Goal: Ask a question

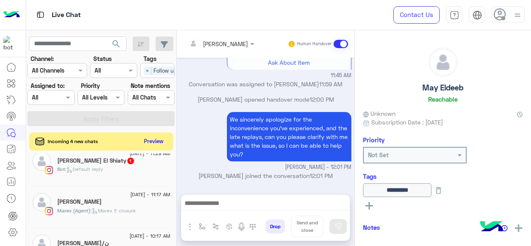
scroll to position [136, 0]
click at [68, 39] on input "text" at bounding box center [77, 43] width 97 height 15
type input "**********"
click at [113, 44] on span "search" at bounding box center [116, 44] width 10 height 10
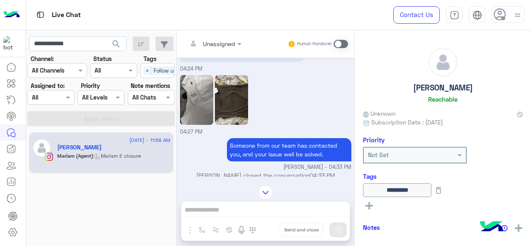
scroll to position [100, 0]
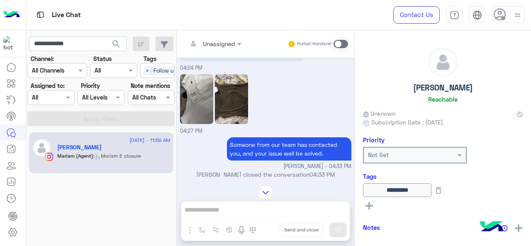
click at [190, 94] on img at bounding box center [196, 99] width 33 height 50
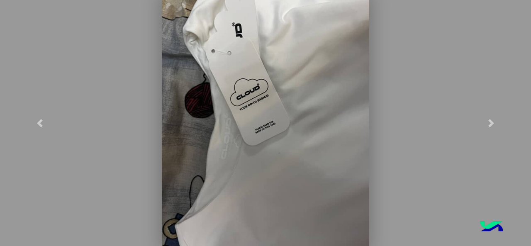
click at [279, 157] on img at bounding box center [265, 123] width 207 height 261
click at [279, 156] on img at bounding box center [265, 123] width 207 height 261
click at [492, 123] on span at bounding box center [491, 123] width 8 height 8
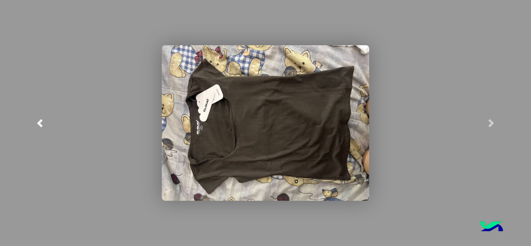
click at [34, 123] on link at bounding box center [40, 123] width 80 height 246
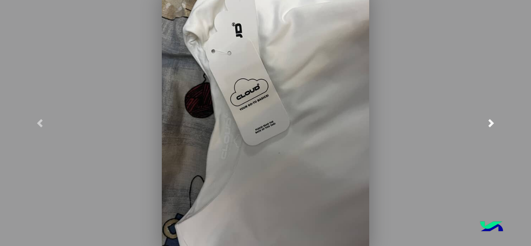
click at [480, 46] on link at bounding box center [491, 123] width 80 height 246
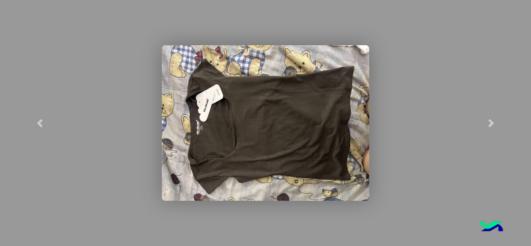
click at [141, 38] on modal-container at bounding box center [265, 123] width 531 height 246
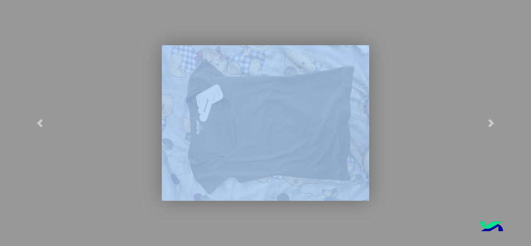
click at [141, 38] on modal-container at bounding box center [265, 123] width 531 height 246
